Goal: Information Seeking & Learning: Learn about a topic

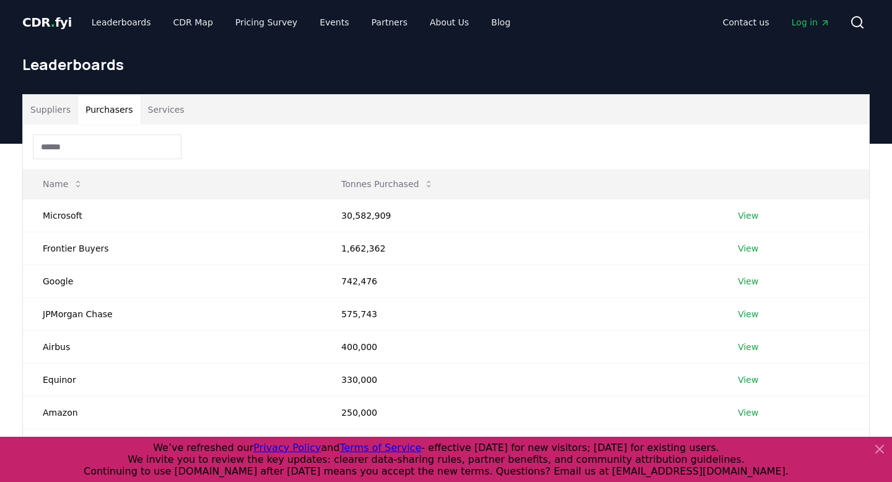
click at [73, 210] on td "Microsoft" at bounding box center [172, 215] width 299 height 33
click at [76, 237] on td "Frontier Buyers" at bounding box center [172, 248] width 299 height 33
click at [76, 245] on td "Frontier Buyers" at bounding box center [172, 248] width 299 height 33
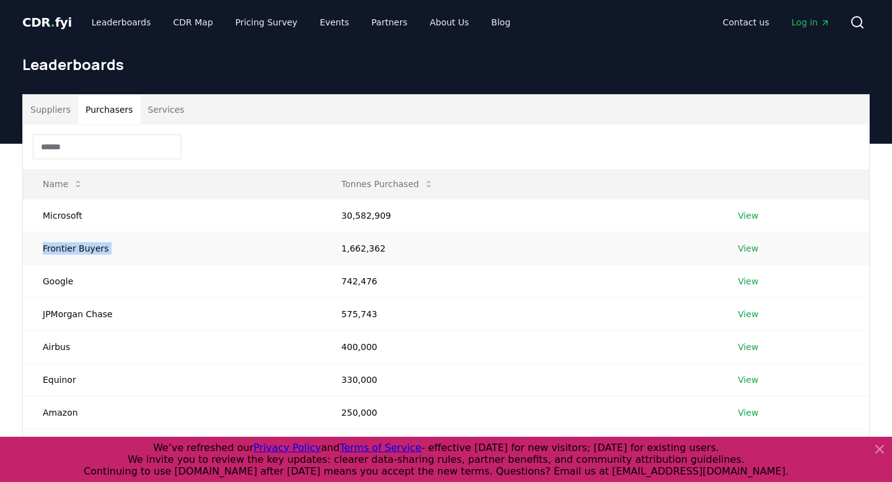
copy td "Frontier Buyers"
click at [744, 248] on link "View" at bounding box center [748, 248] width 20 height 12
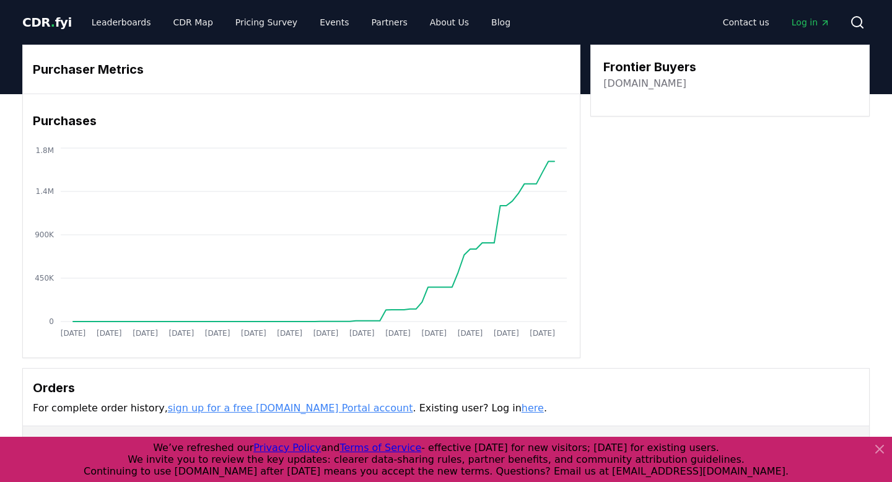
click at [622, 86] on link "frontierclimate.com" at bounding box center [644, 83] width 83 height 15
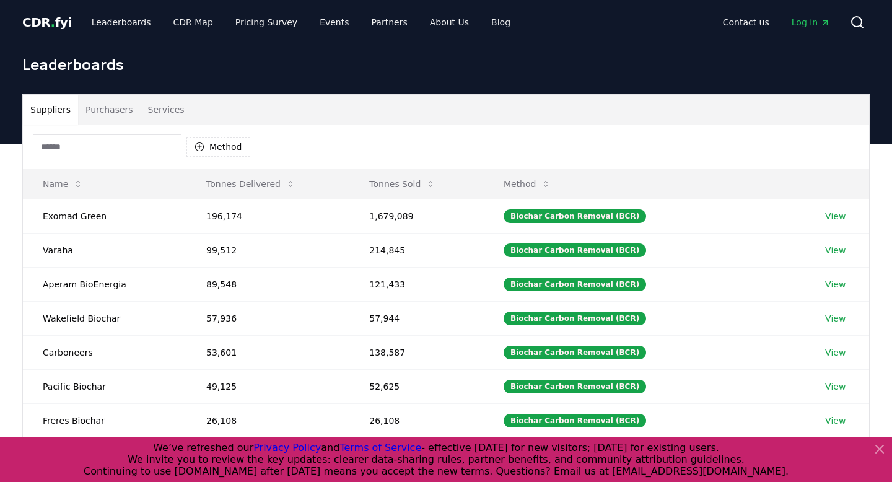
click at [123, 114] on button "Purchasers" at bounding box center [109, 110] width 63 height 30
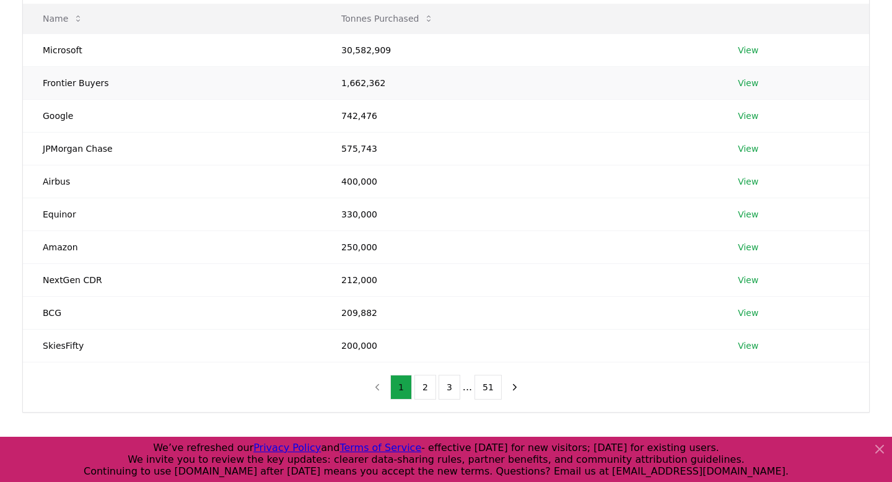
scroll to position [166, 0]
